Goal: Task Accomplishment & Management: Complete application form

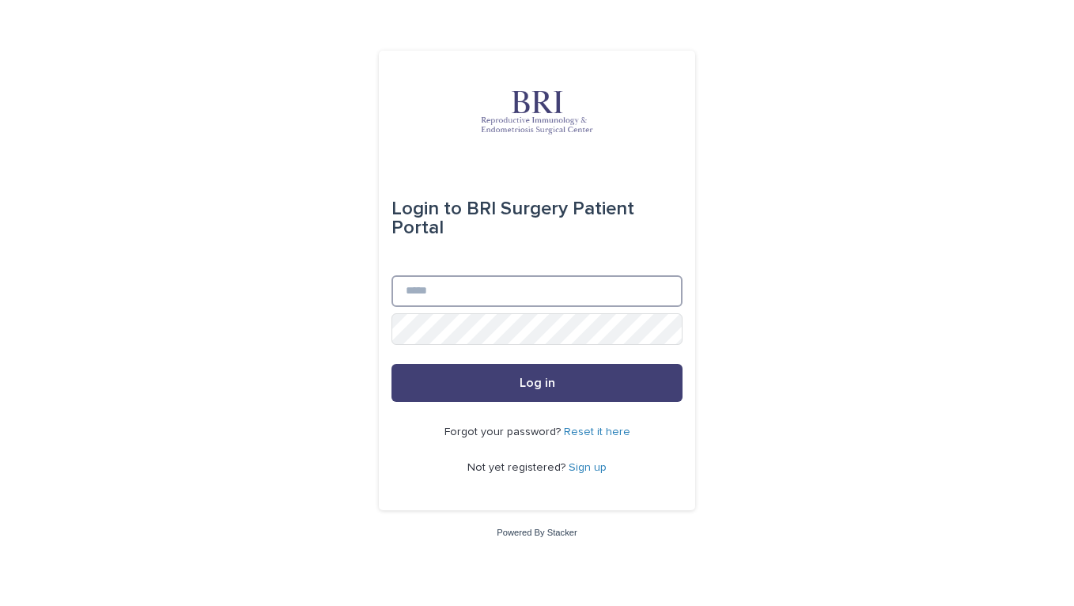
click at [503, 297] on input "Email" at bounding box center [536, 291] width 291 height 32
click at [391, 364] on button "Log in" at bounding box center [536, 383] width 291 height 38
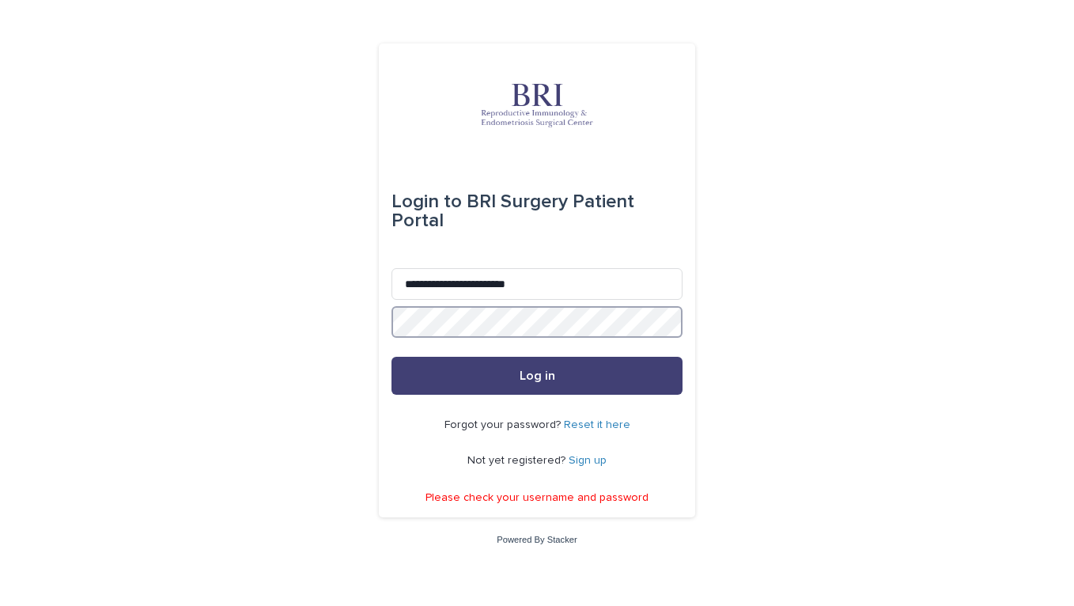
click at [391, 357] on button "Log in" at bounding box center [536, 376] width 291 height 38
click at [594, 292] on input "**********" at bounding box center [536, 284] width 291 height 32
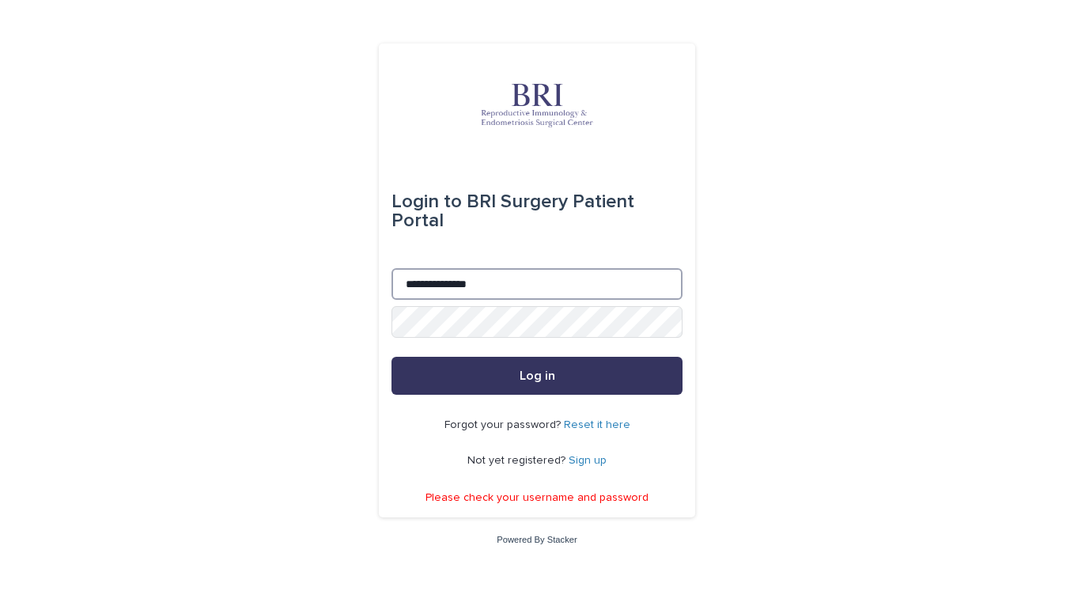
type input "**********"
click at [553, 380] on span "Log in" at bounding box center [537, 375] width 36 height 13
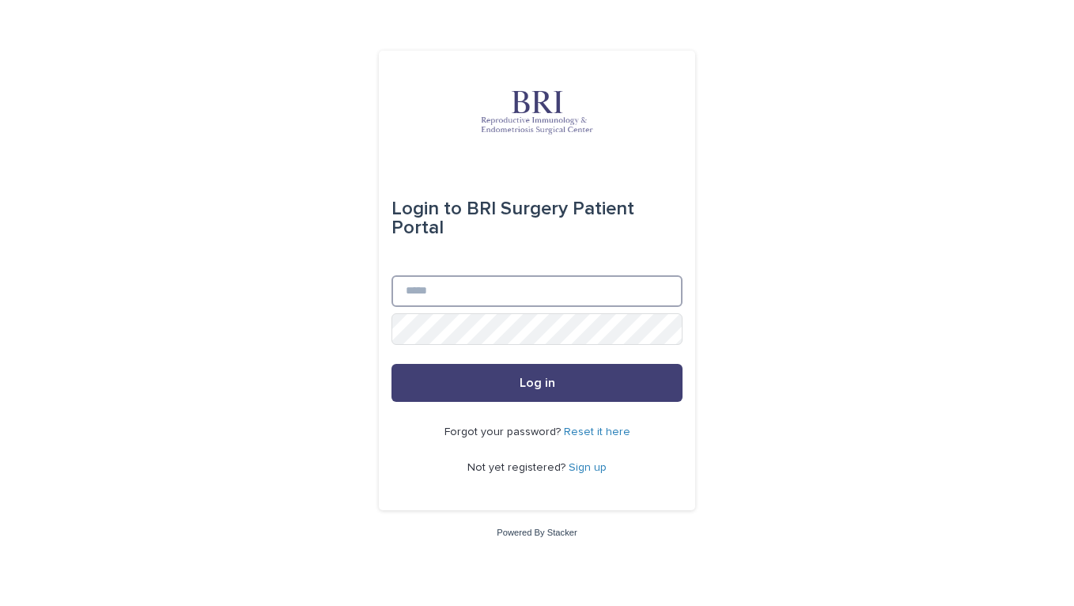
click at [491, 287] on input "Email" at bounding box center [536, 291] width 291 height 32
type input "**********"
click at [391, 364] on button "Log in" at bounding box center [536, 383] width 291 height 38
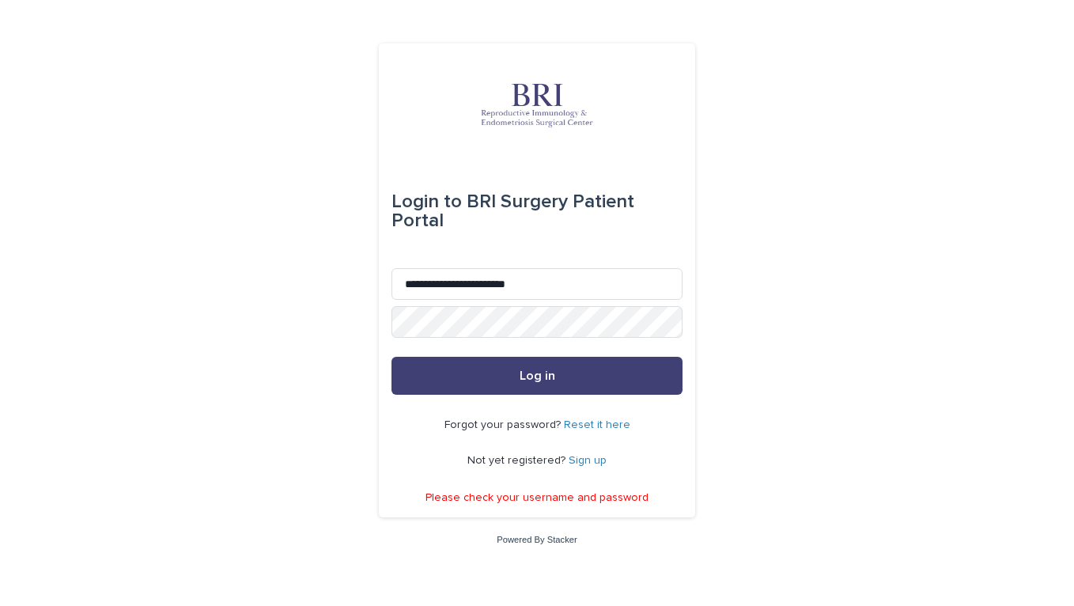
click at [602, 426] on link "Reset it here" at bounding box center [597, 424] width 66 height 11
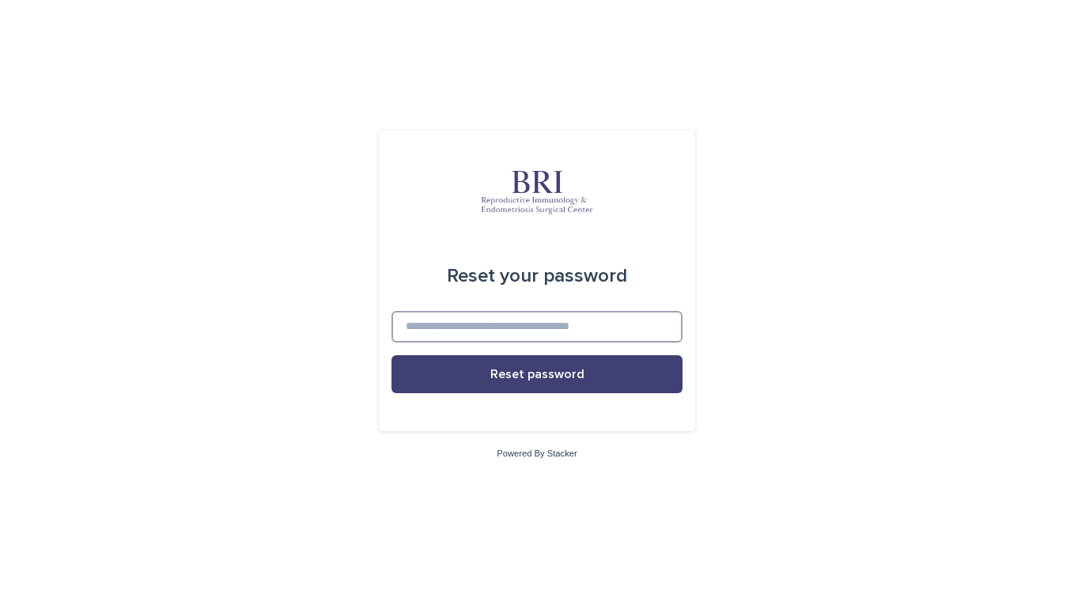
click at [553, 334] on input at bounding box center [536, 327] width 291 height 32
type input "**********"
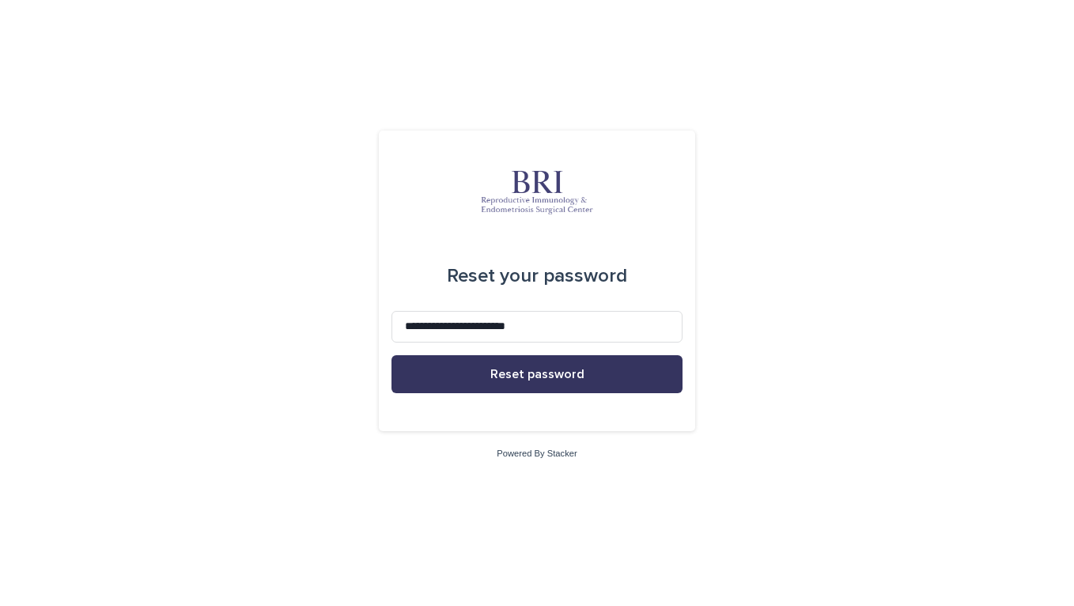
click at [506, 378] on span "Reset password" at bounding box center [537, 374] width 94 height 13
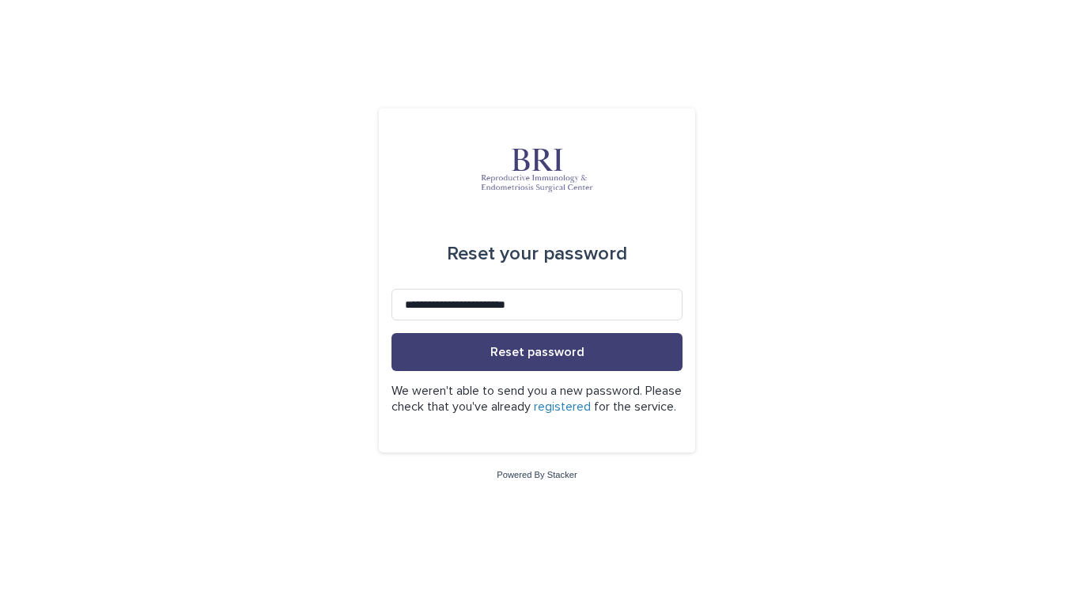
click at [591, 400] on link "registered" at bounding box center [562, 406] width 57 height 13
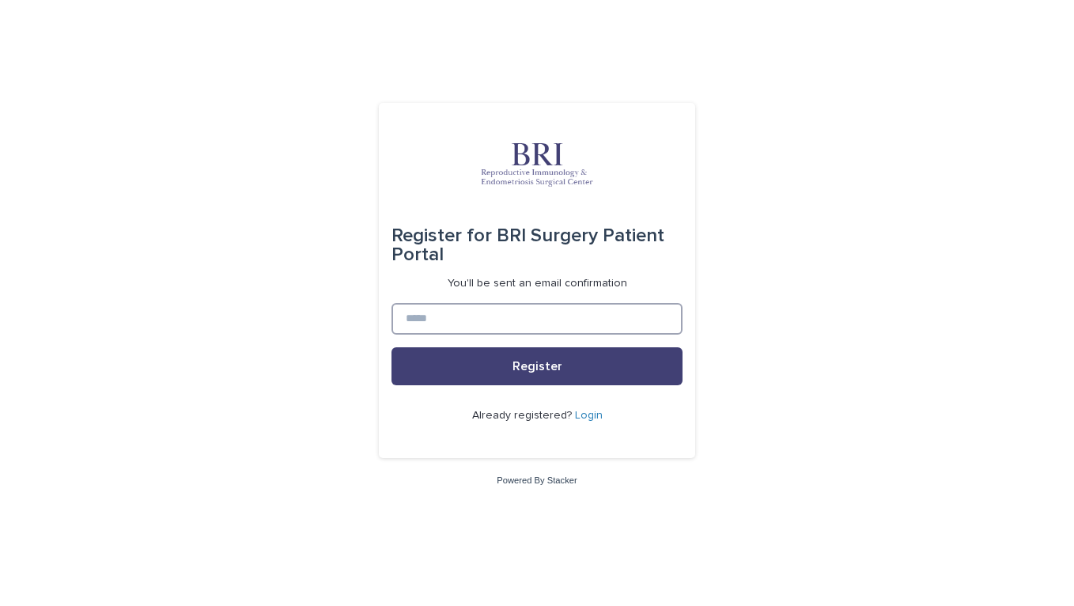
click at [546, 320] on input at bounding box center [536, 319] width 291 height 32
type input "**********"
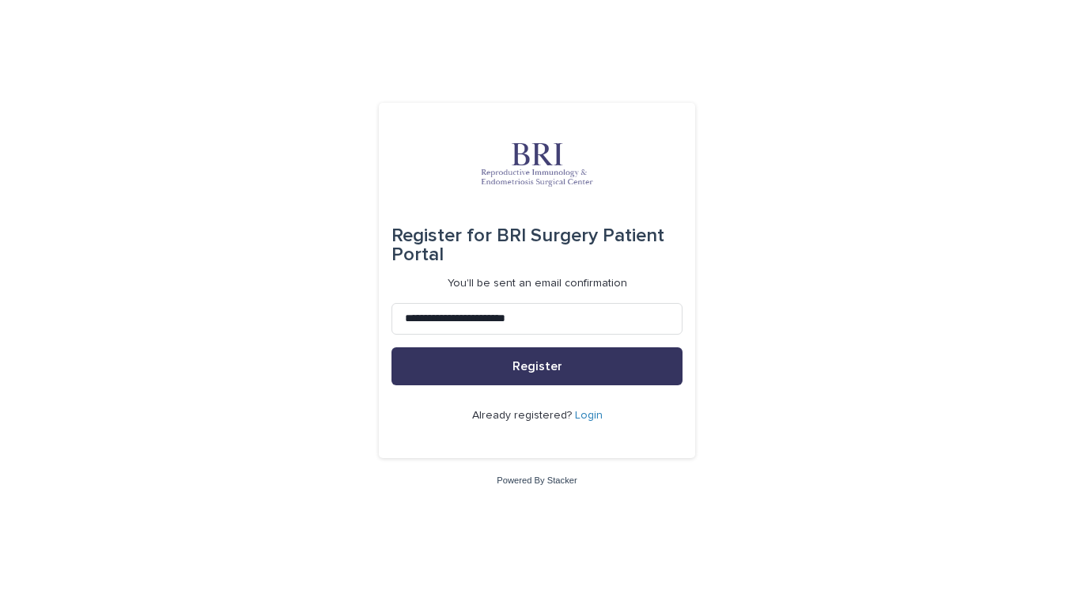
click at [513, 370] on span "Register" at bounding box center [537, 366] width 50 height 13
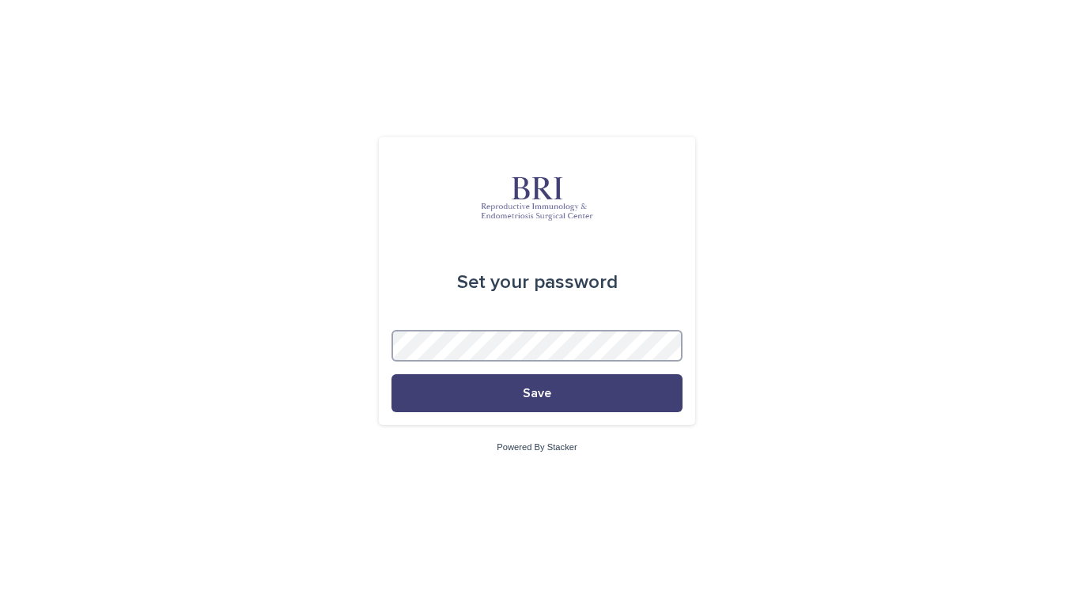
click at [391, 374] on button "Save" at bounding box center [536, 393] width 291 height 38
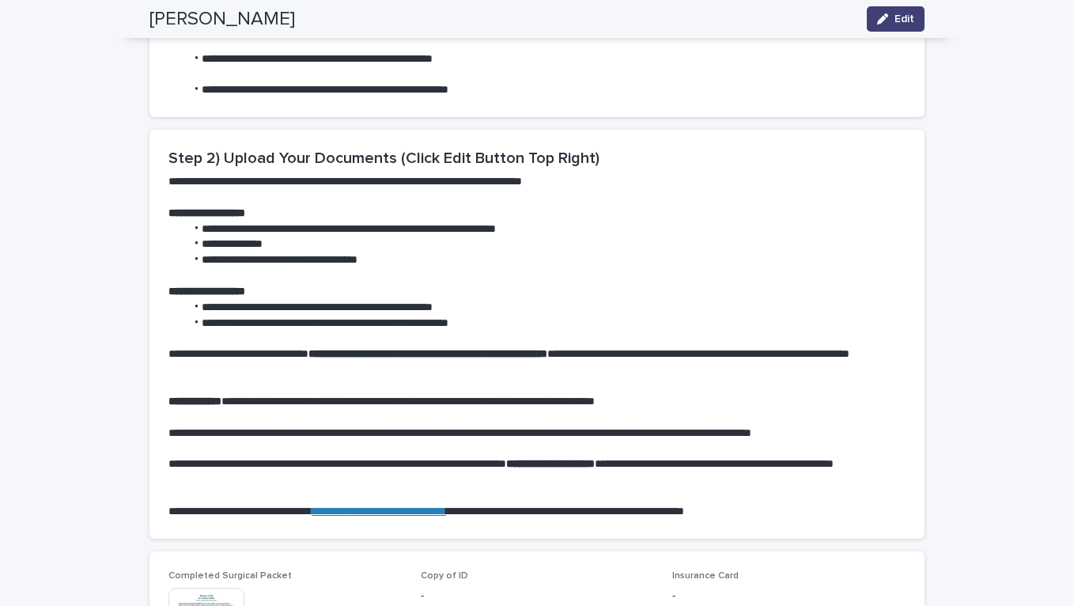
scroll to position [554, 0]
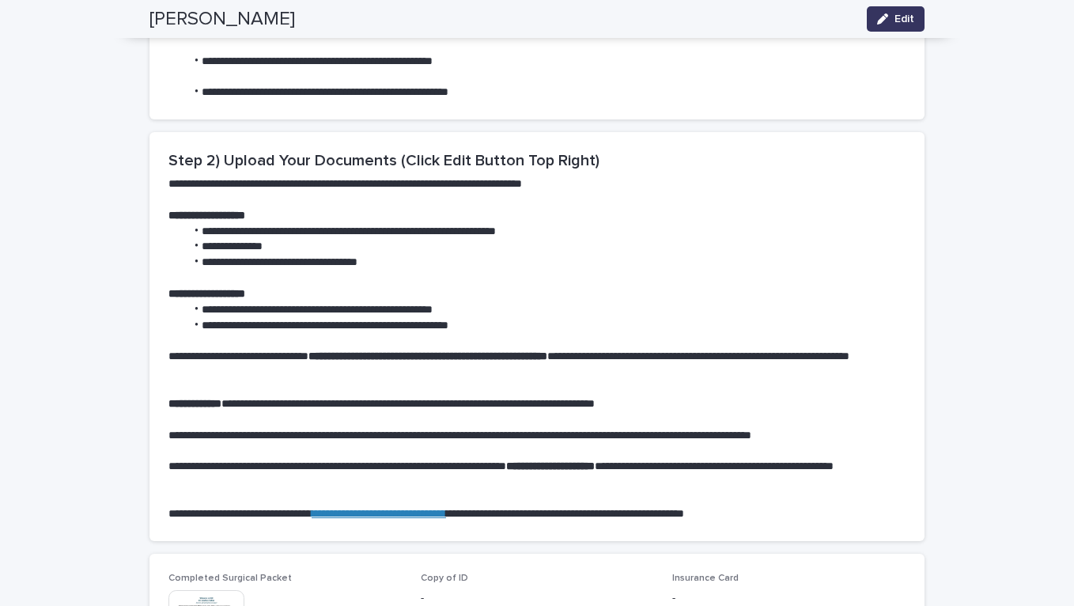
click at [889, 21] on div "button" at bounding box center [885, 18] width 17 height 11
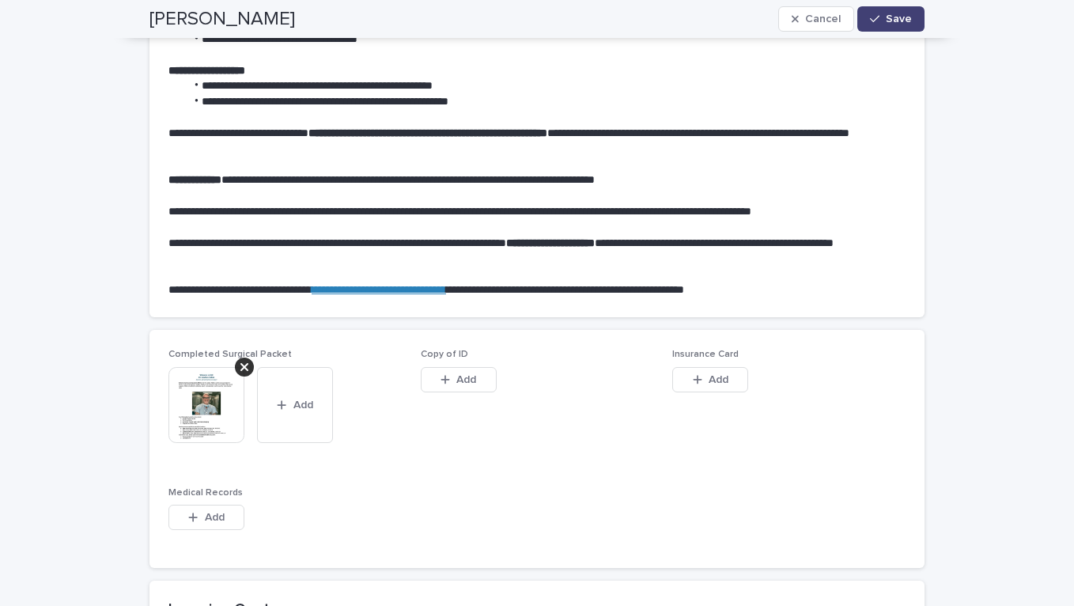
scroll to position [852, 0]
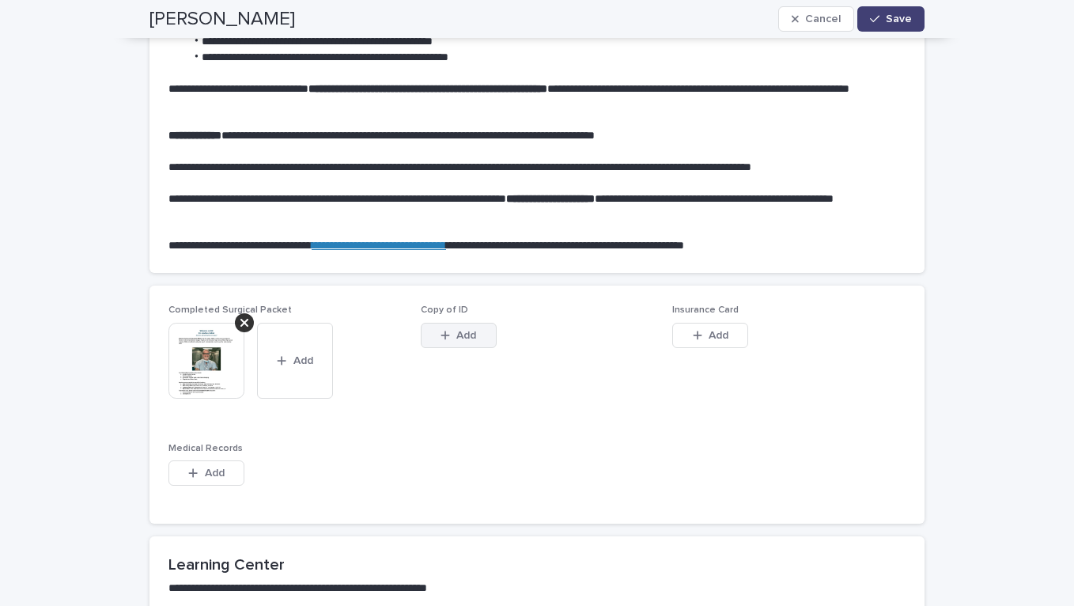
click at [472, 339] on span "Add" at bounding box center [466, 335] width 20 height 11
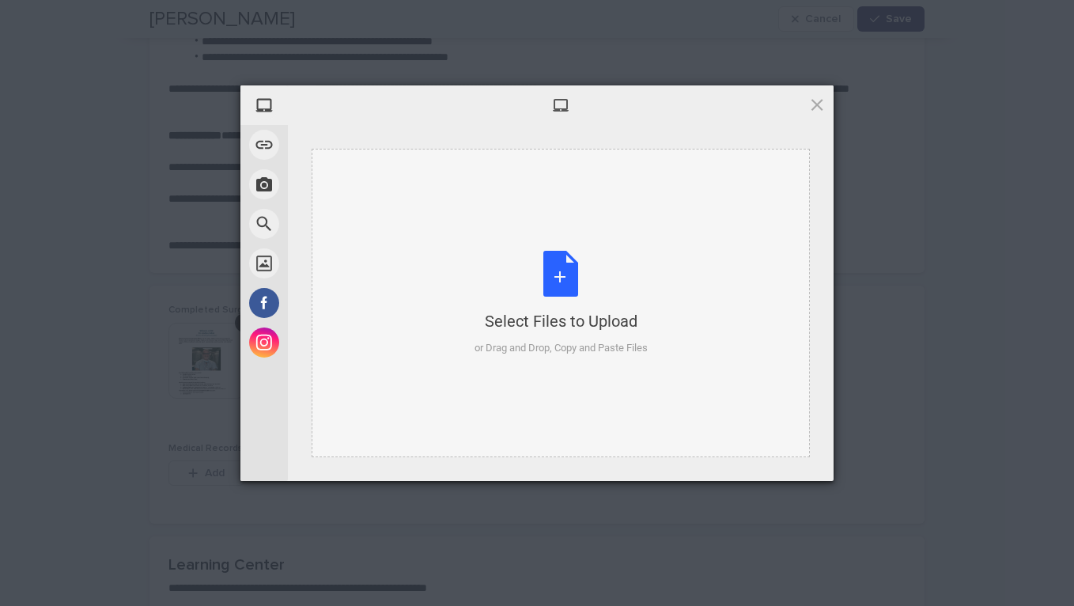
click at [563, 274] on div "Select Files to Upload or Drag and Drop, Copy and Paste Files" at bounding box center [560, 303] width 173 height 105
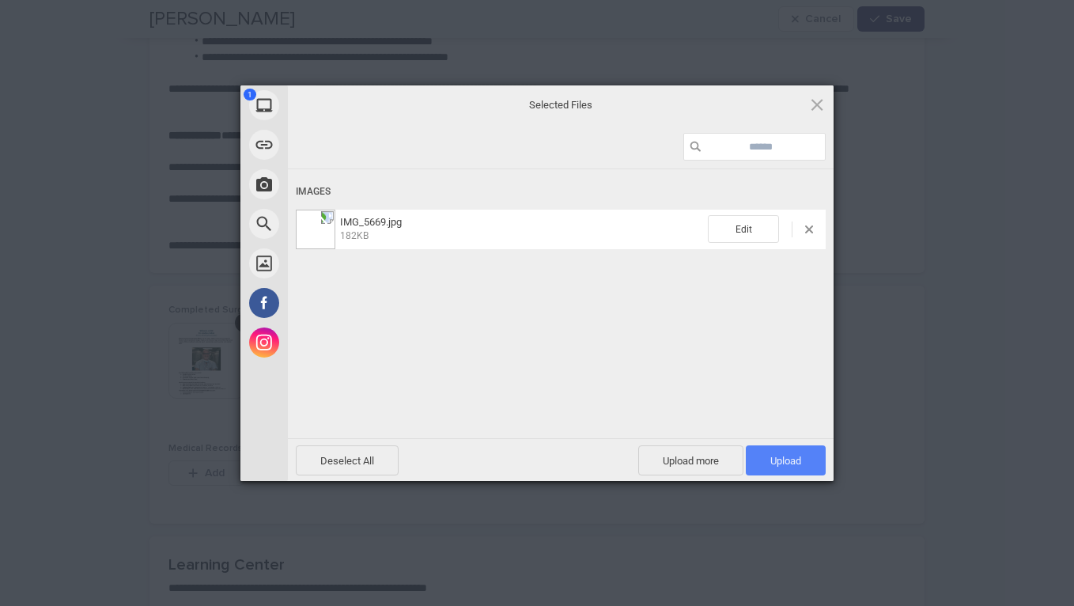
click at [808, 457] on span "Upload 1" at bounding box center [786, 460] width 80 height 30
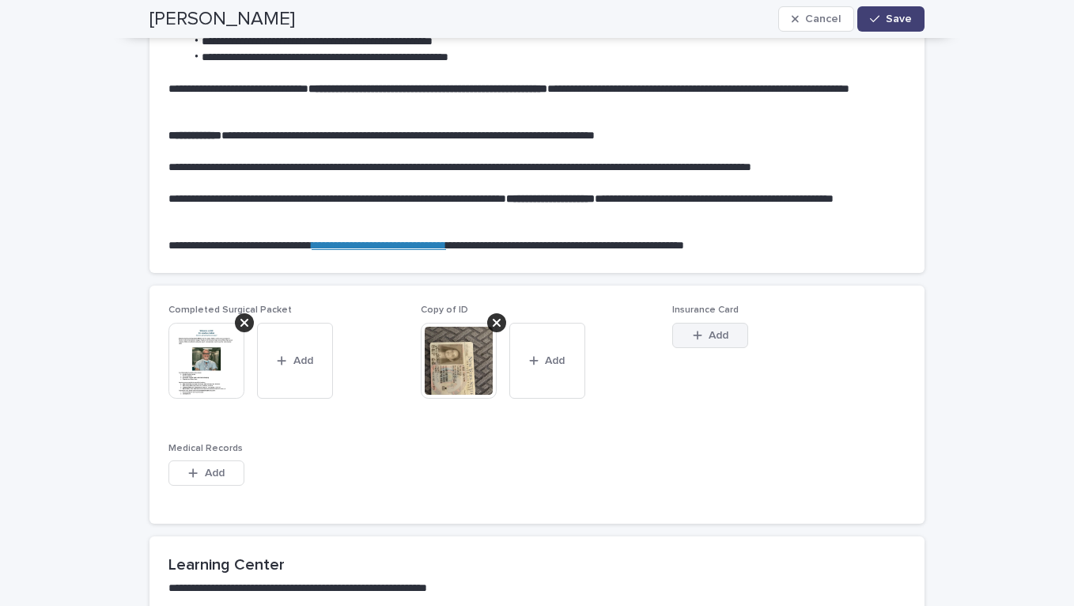
click at [722, 346] on button "Add" at bounding box center [710, 335] width 76 height 25
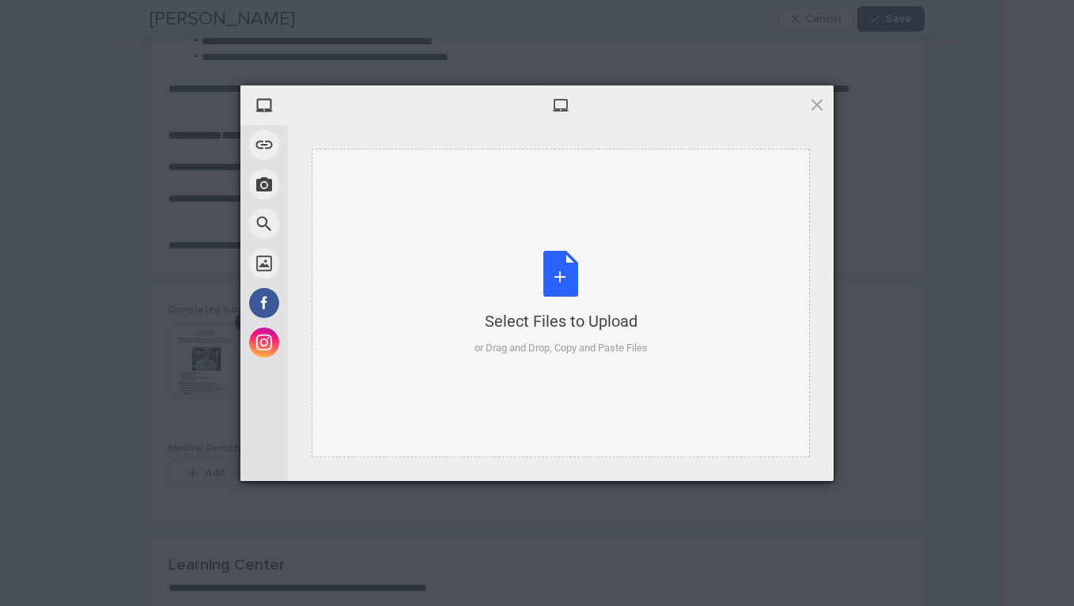
click at [558, 278] on div "Select Files to Upload or Drag and Drop, Copy and Paste Files" at bounding box center [560, 303] width 173 height 105
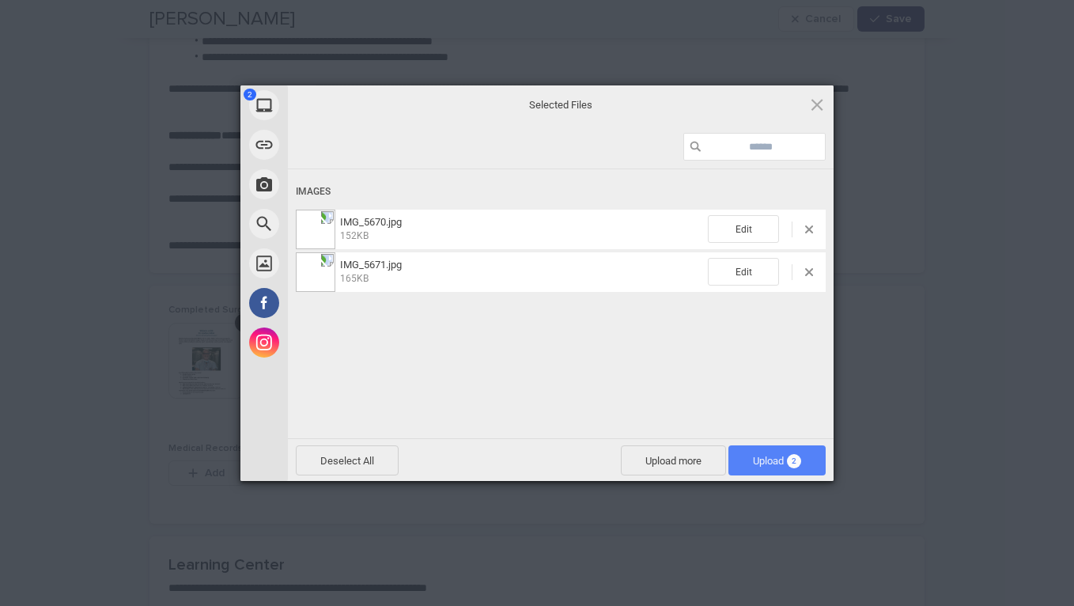
click at [753, 459] on span "Upload 2" at bounding box center [777, 461] width 48 height 12
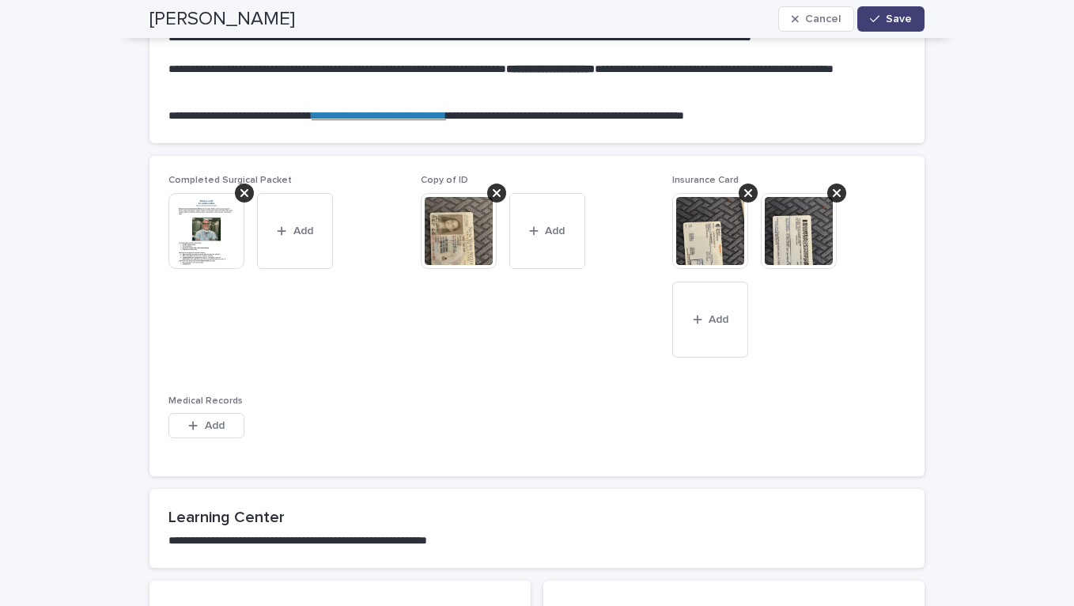
scroll to position [1045, 0]
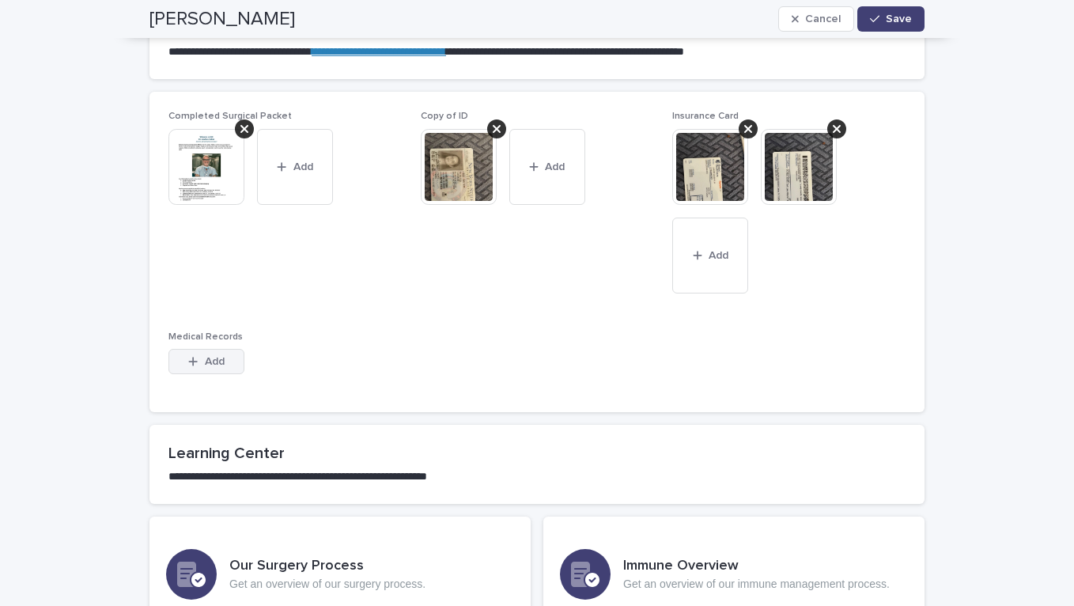
click at [203, 361] on div "button" at bounding box center [196, 361] width 16 height 11
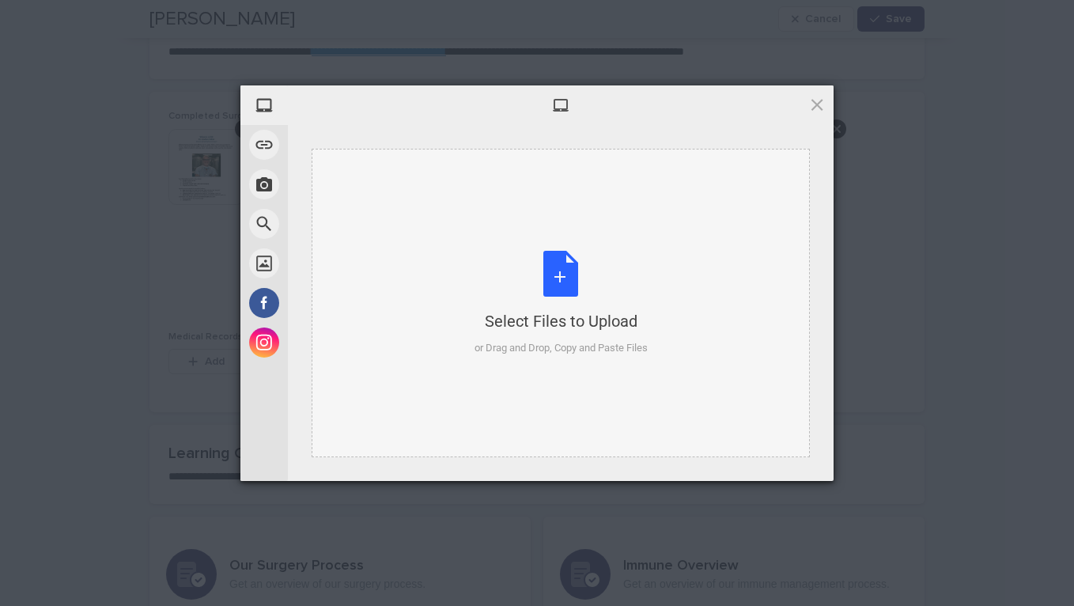
click at [568, 290] on div "Select Files to Upload or Drag and Drop, Copy and Paste Files" at bounding box center [560, 303] width 173 height 105
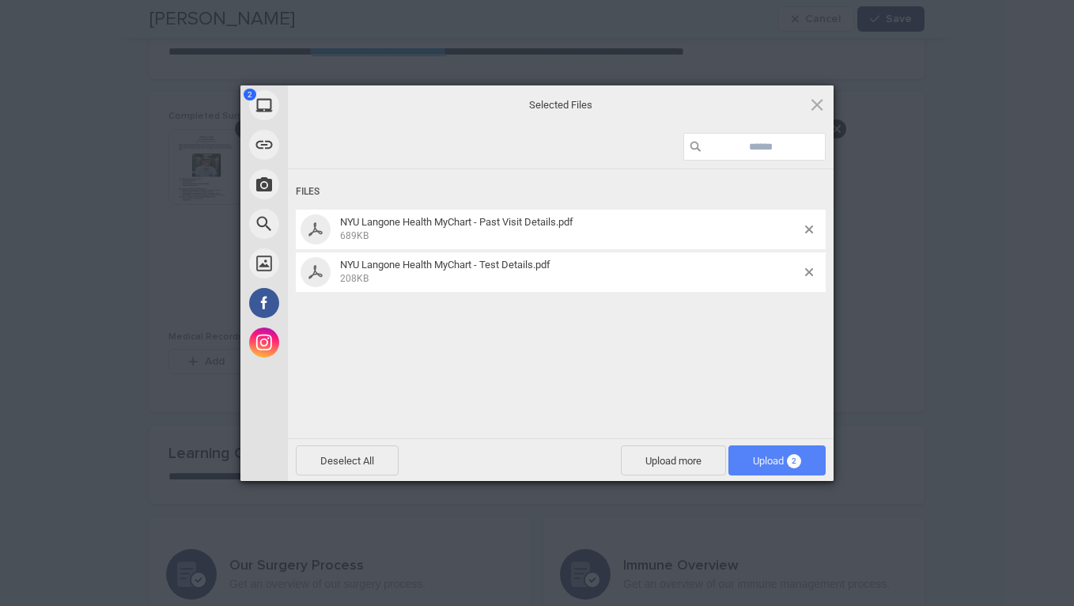
click at [767, 460] on span "Upload 2" at bounding box center [777, 461] width 48 height 12
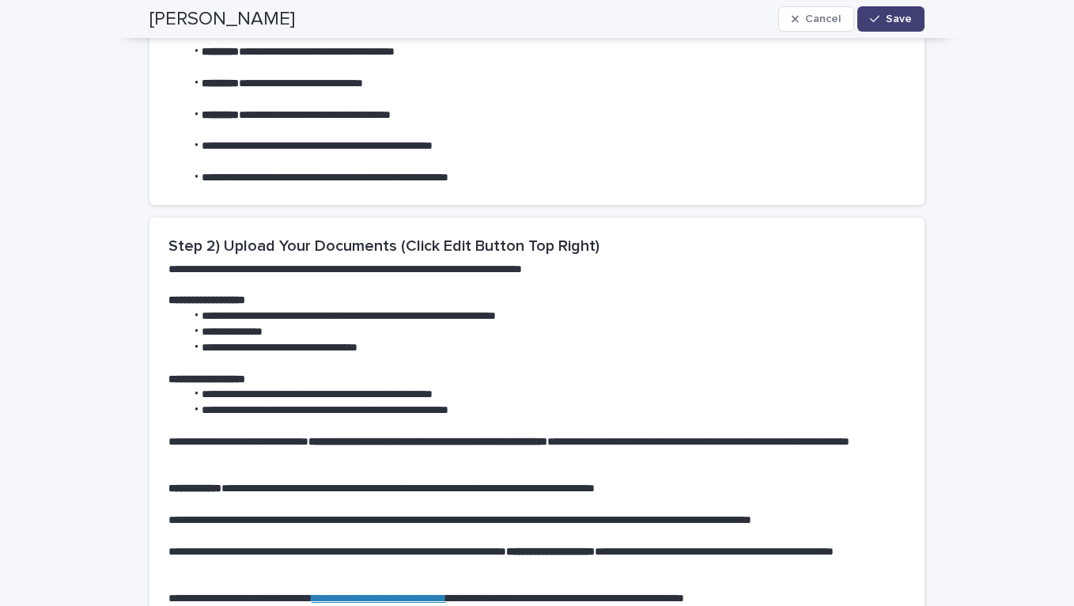
scroll to position [0, 0]
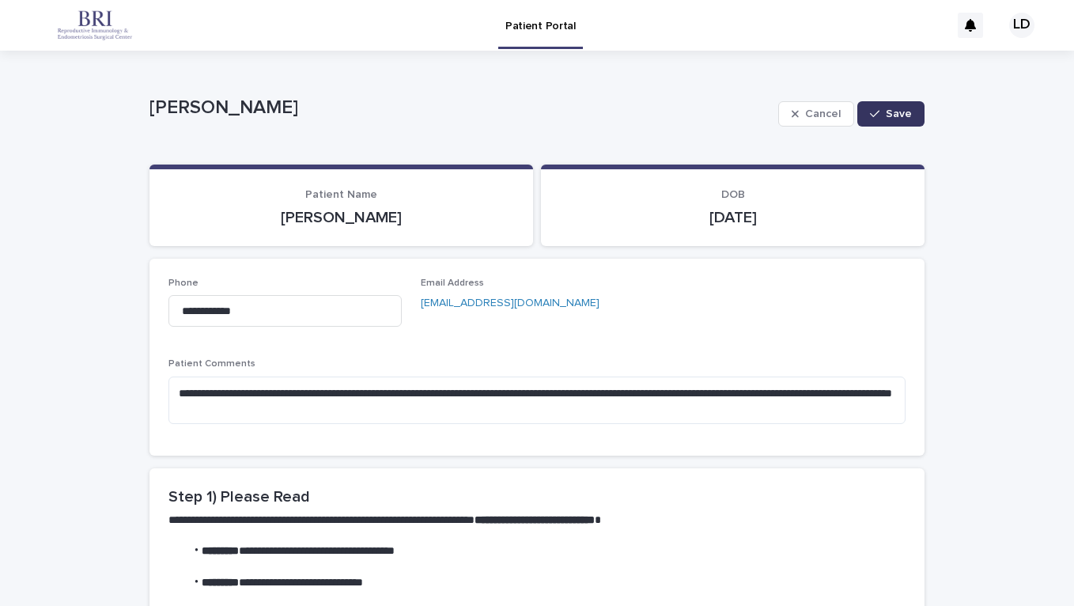
click at [906, 119] on button "Save" at bounding box center [890, 113] width 67 height 25
